Goal: Information Seeking & Learning: Learn about a topic

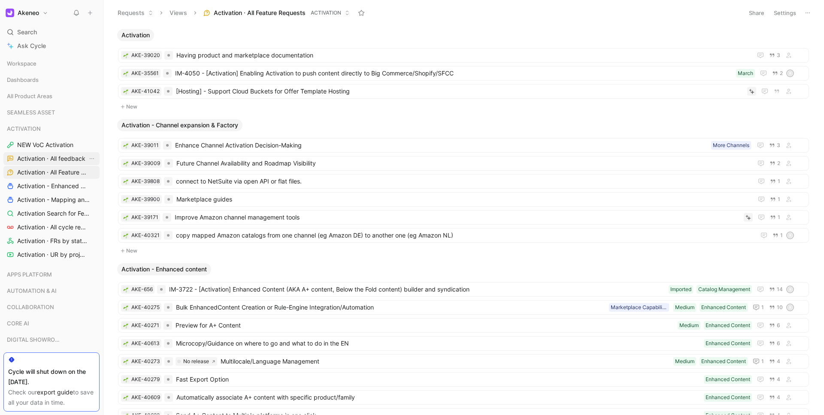
click at [43, 158] on span "Activation · All feedback" at bounding box center [51, 159] width 68 height 9
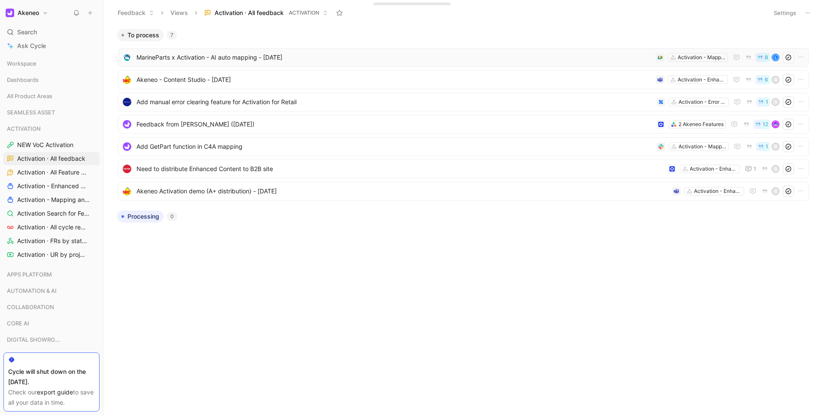
click at [219, 60] on span "MarineParts x Activation - AI auto mapping - [DATE]" at bounding box center [394, 57] width 516 height 10
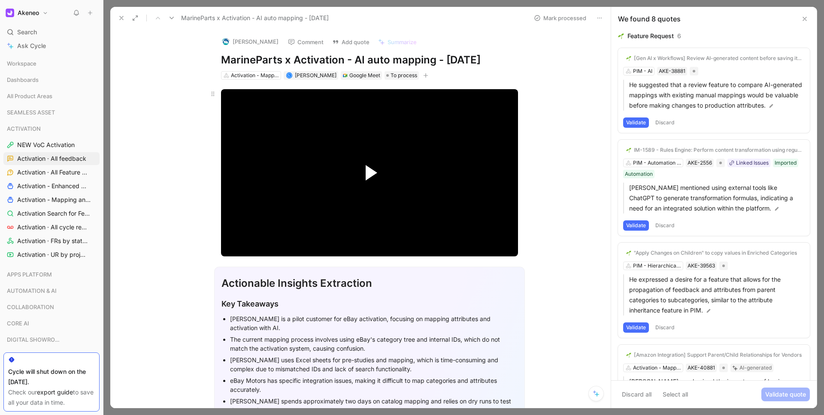
click at [374, 173] on span "Video Player" at bounding box center [372, 172] width 12 height 15
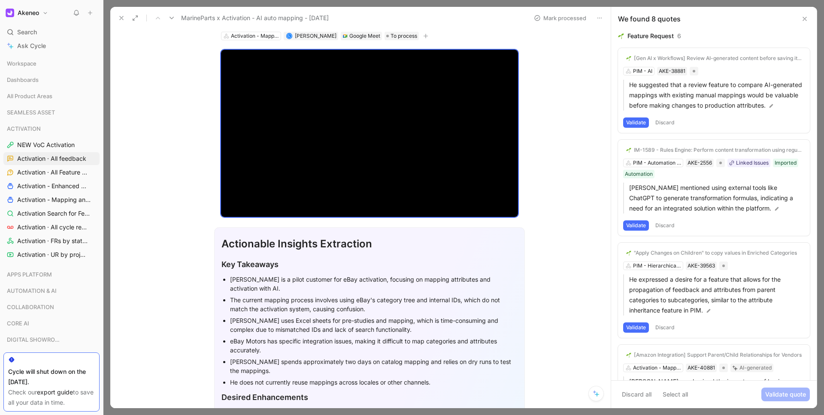
scroll to position [43, 0]
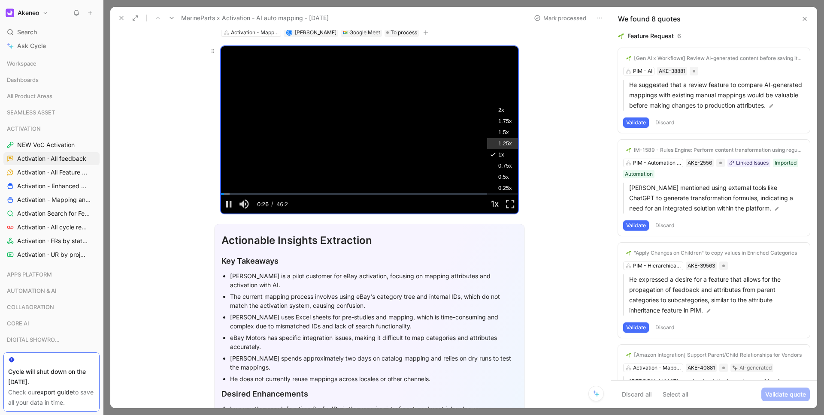
click at [506, 142] on span "1.25x" at bounding box center [505, 143] width 14 height 11
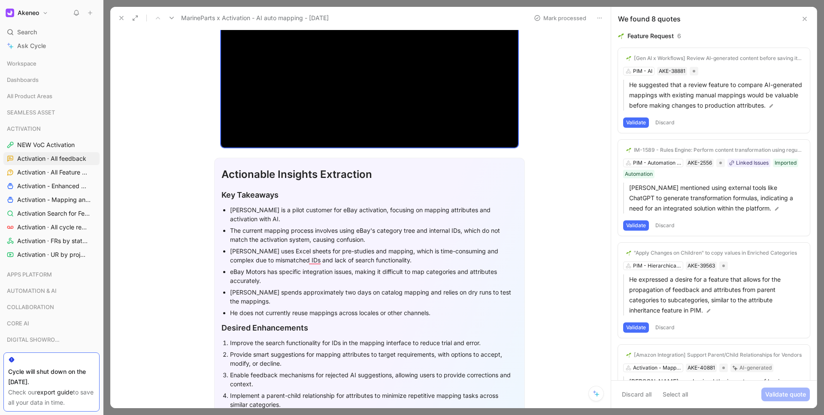
scroll to position [72, 0]
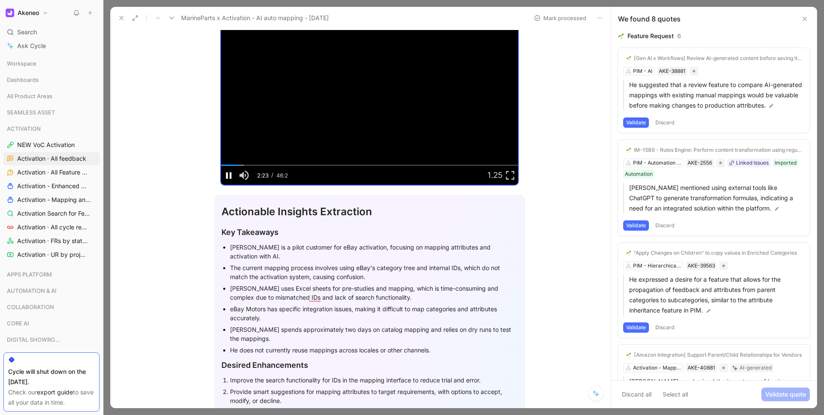
click at [227, 176] on span "Video Player" at bounding box center [228, 176] width 15 height 0
click at [229, 176] on span "Video Player" at bounding box center [228, 176] width 15 height 0
click at [269, 270] on div "The current mapping process involves using eBay's category tree and internal ID…" at bounding box center [374, 273] width 288 height 18
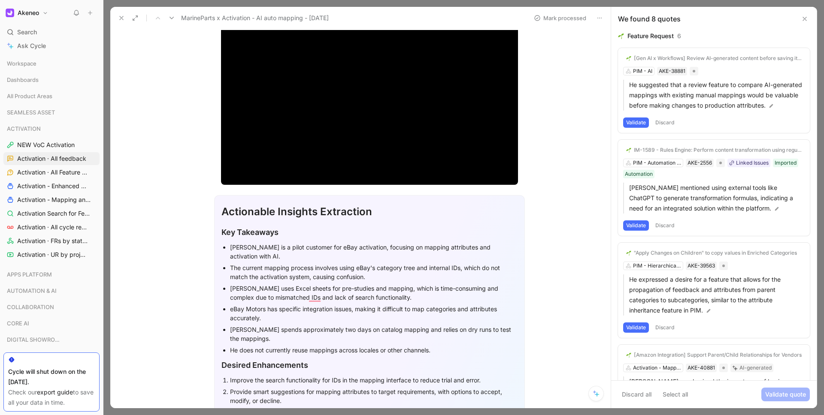
click at [269, 270] on div "The current mapping process involves using eBay's category tree and internal ID…" at bounding box center [374, 273] width 288 height 18
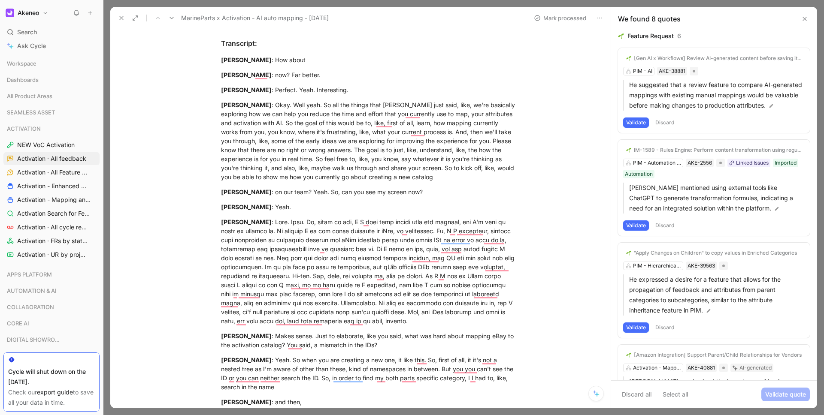
scroll to position [2458, 0]
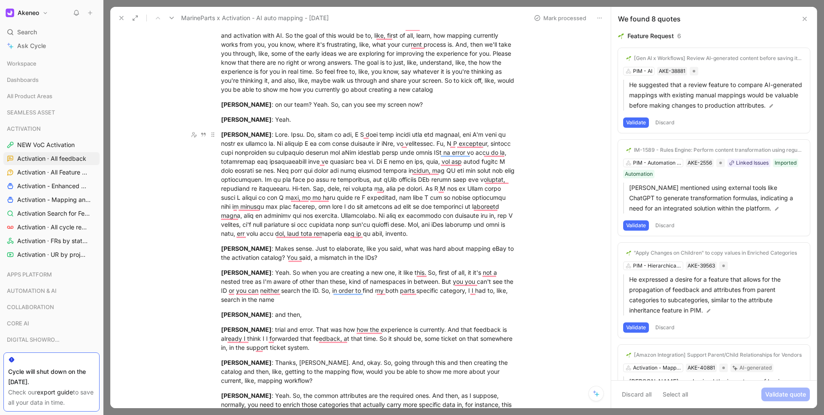
click at [261, 136] on mark "[PERSON_NAME]" at bounding box center [246, 134] width 51 height 7
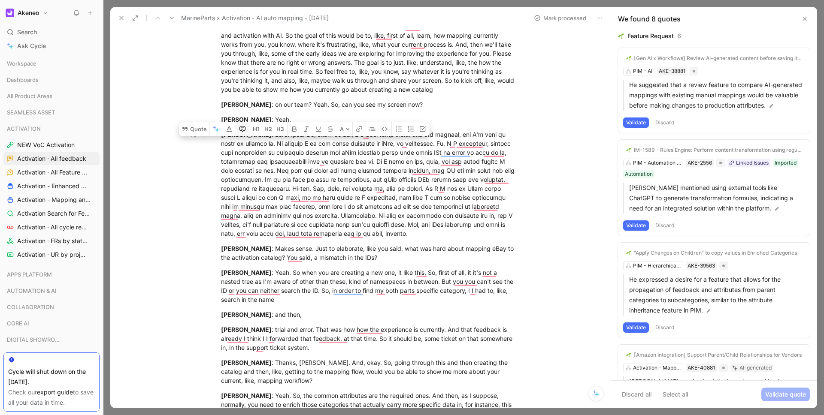
click at [241, 126] on icon "button" at bounding box center [242, 129] width 7 height 7
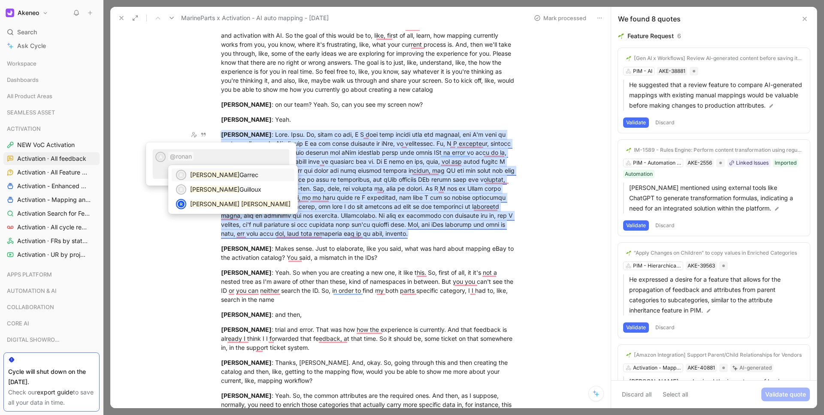
click at [213, 179] on div "[PERSON_NAME]" at bounding box center [240, 175] width 100 height 10
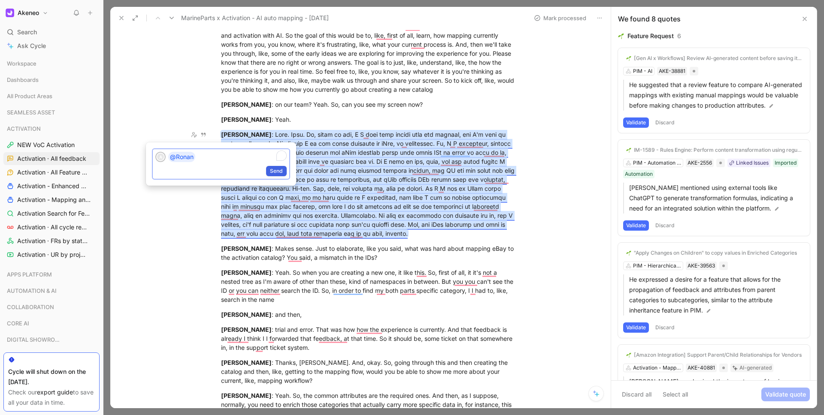
click at [279, 170] on span "Send" at bounding box center [276, 171] width 13 height 9
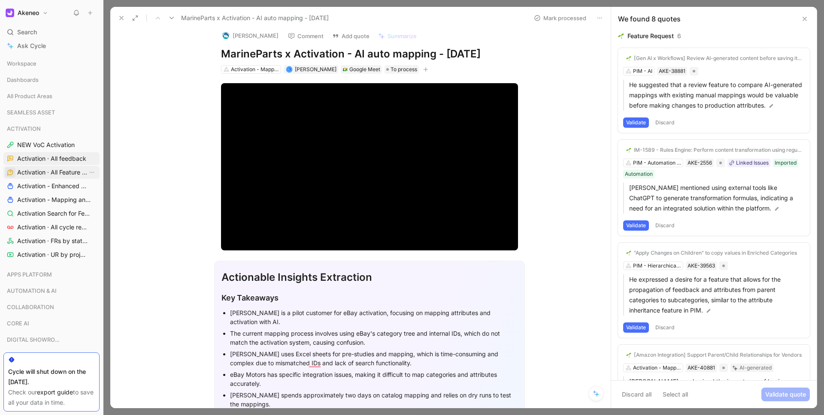
scroll to position [0, 0]
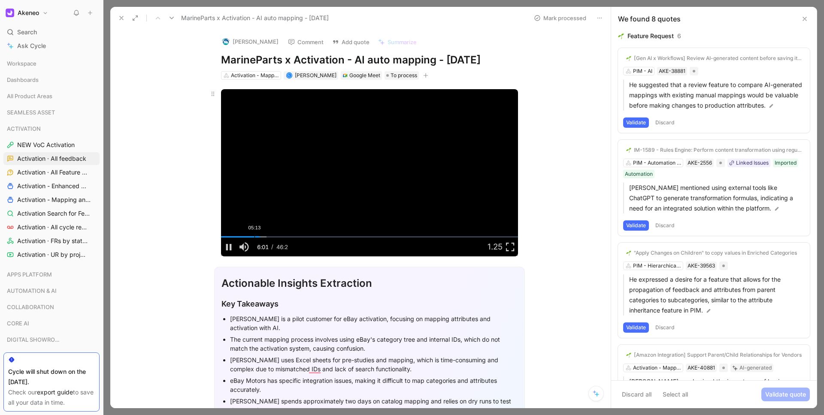
click at [256, 237] on div "Loaded : 15.33% 05:13 06:02" at bounding box center [369, 237] width 297 height 1
click at [495, 247] on button "Playback Rate" at bounding box center [494, 247] width 15 height 18
click at [506, 169] on span "1.75x" at bounding box center [505, 164] width 14 height 11
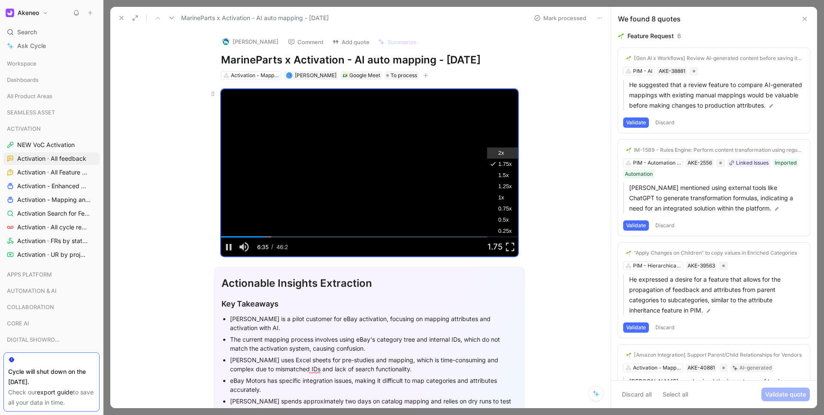
click at [501, 151] on span "2x" at bounding box center [501, 153] width 6 height 11
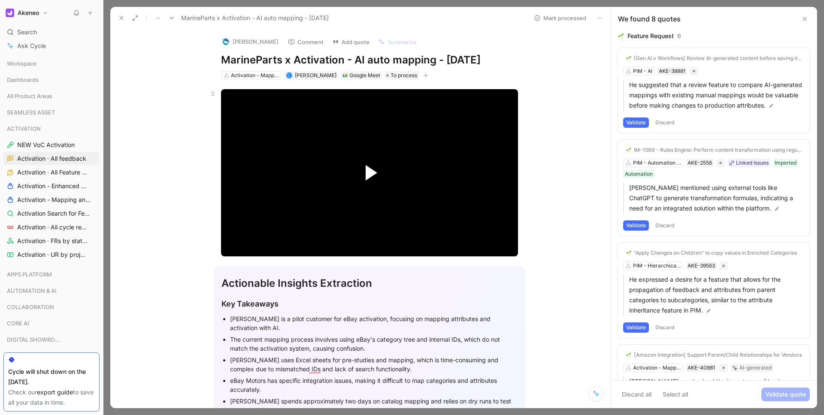
click at [370, 173] on span "Video Player" at bounding box center [372, 172] width 12 height 15
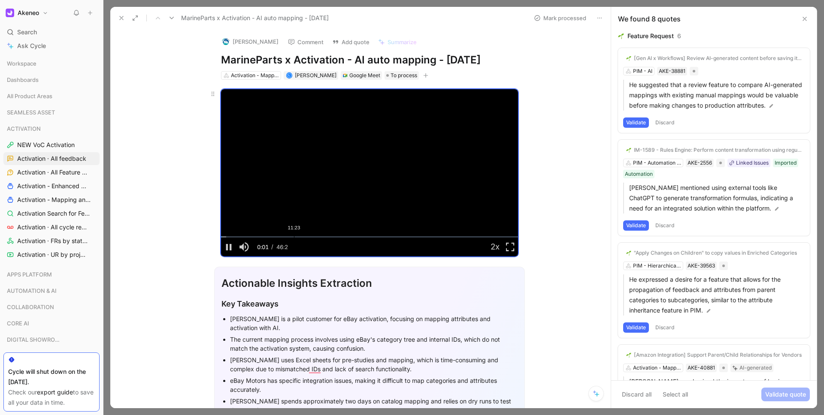
click at [288, 238] on div "Loaded : 1.77% 11:23 00:02" at bounding box center [369, 237] width 297 height 1
click at [271, 237] on div "Loaded : 1.77% 10:27 00:02" at bounding box center [369, 237] width 297 height 1
click at [502, 196] on span "1x" at bounding box center [501, 197] width 6 height 11
